Goal: Task Accomplishment & Management: Manage account settings

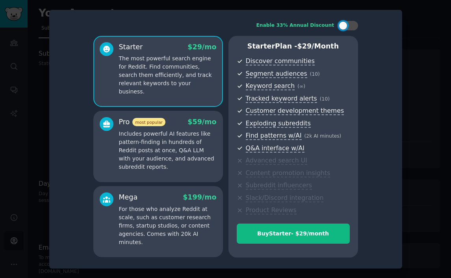
click at [164, 158] on p "Includes powerful AI features like pattern-finding in hundreds of Reddit posts …" at bounding box center [168, 150] width 98 height 41
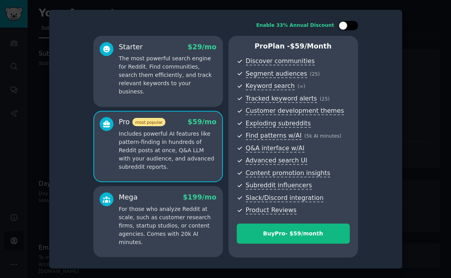
click at [357, 24] on div at bounding box center [349, 25] width 20 height 9
click at [194, 162] on p "Includes powerful AI features like pattern-finding in hundreds of Reddit posts …" at bounding box center [168, 150] width 98 height 41
click at [350, 21] on div at bounding box center [349, 25] width 20 height 9
checkbox input "true"
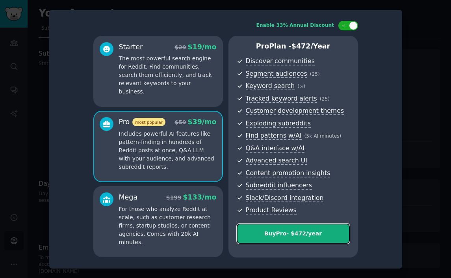
click at [303, 236] on div "Buy Pro - $ 472 /year" at bounding box center [293, 233] width 112 height 8
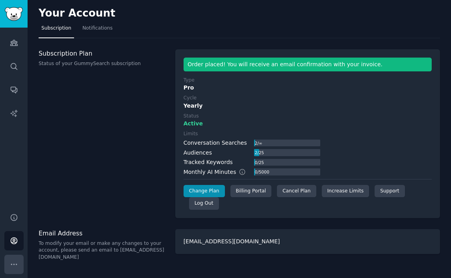
click at [13, 266] on icon "Sidebar" at bounding box center [14, 264] width 8 height 8
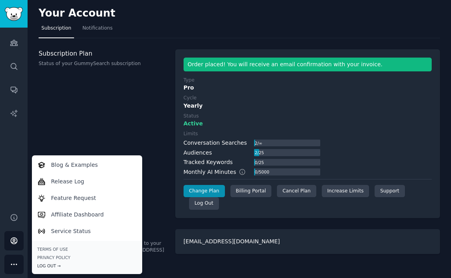
click at [50, 266] on div "Log Out →" at bounding box center [86, 266] width 99 height 6
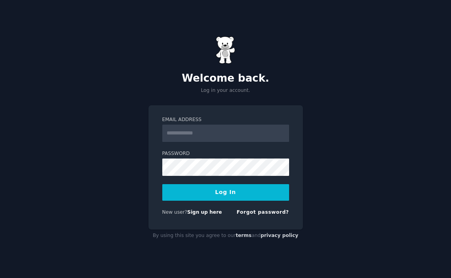
click at [181, 132] on input "Email Address" at bounding box center [225, 133] width 127 height 17
type input "**********"
click at [158, 166] on div "**********" at bounding box center [226, 167] width 154 height 125
click at [162, 184] on button "Log In" at bounding box center [225, 192] width 127 height 17
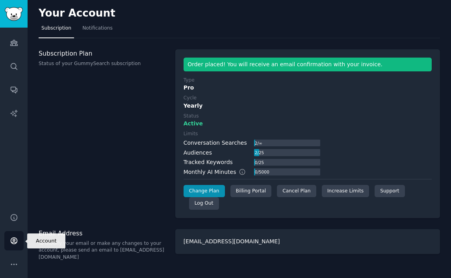
click at [15, 234] on link "Account" at bounding box center [13, 240] width 19 height 19
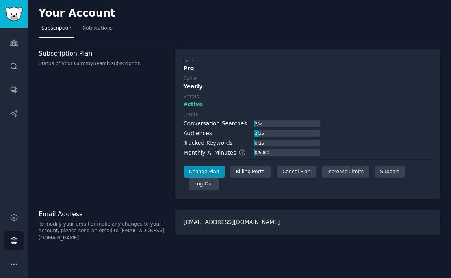
click at [191, 115] on div "Limits" at bounding box center [191, 114] width 15 height 7
click at [276, 102] on div "Active" at bounding box center [308, 104] width 248 height 8
drag, startPoint x: 233, startPoint y: 143, endPoint x: 185, endPoint y: 142, distance: 47.7
click at [184, 143] on div "Tracked Keywords 0 / 25" at bounding box center [252, 143] width 137 height 8
click at [281, 113] on label "Limits" at bounding box center [252, 114] width 137 height 7
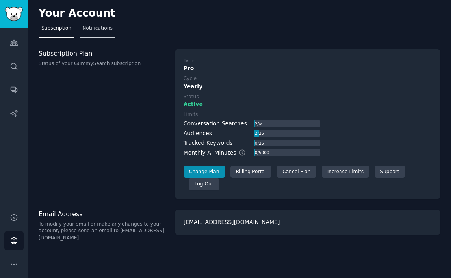
click at [104, 34] on link "Notifications" at bounding box center [98, 30] width 36 height 16
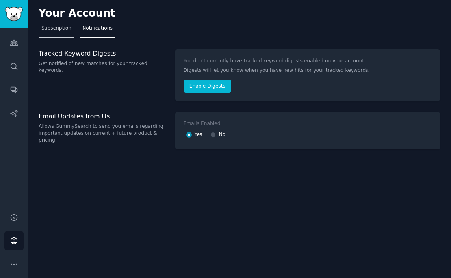
click at [63, 33] on link "Subscription" at bounding box center [56, 30] width 35 height 16
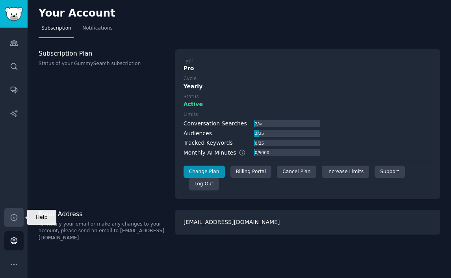
click at [15, 219] on icon "Sidebar" at bounding box center [14, 217] width 6 height 6
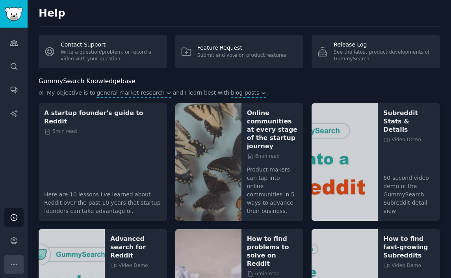
click at [13, 261] on icon "Sidebar" at bounding box center [14, 264] width 8 height 8
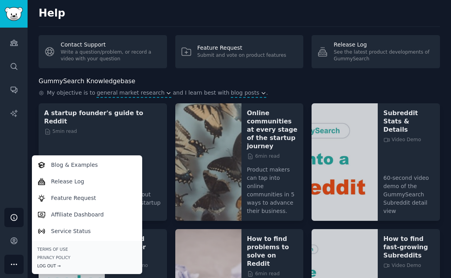
click at [54, 265] on div "Log Out →" at bounding box center [86, 266] width 99 height 6
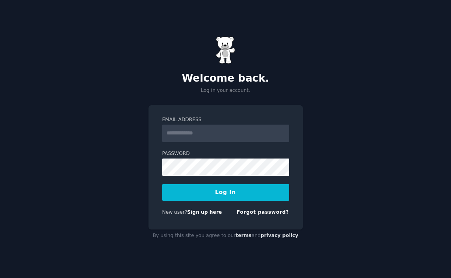
click at [229, 136] on input "Email Address" at bounding box center [225, 133] width 127 height 17
type input "**********"
click at [261, 212] on link "Forgot password?" at bounding box center [263, 212] width 52 height 6
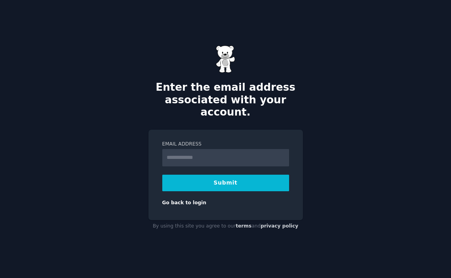
type input "**********"
click at [229, 176] on button "Submit" at bounding box center [225, 183] width 127 height 17
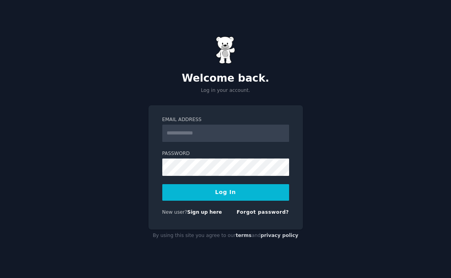
click at [300, 38] on div "Welcome back. Log in your account." at bounding box center [226, 65] width 154 height 58
click at [239, 144] on form "Email Address Password Log In New user? Sign up here Forgot password?" at bounding box center [225, 167] width 127 height 102
click at [231, 138] on input "Email Address" at bounding box center [225, 133] width 127 height 17
type input "**********"
click at [215, 194] on button "Log In" at bounding box center [225, 192] width 127 height 17
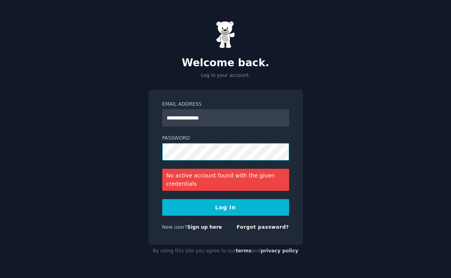
click at [154, 154] on div "**********" at bounding box center [226, 167] width 154 height 155
click at [178, 207] on button "Log In" at bounding box center [225, 207] width 127 height 17
